Goal: Task Accomplishment & Management: Manage account settings

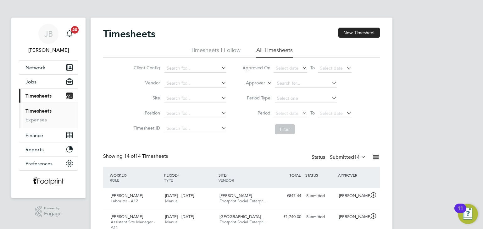
click at [341, 157] on label "Submitted 14" at bounding box center [348, 157] width 36 height 6
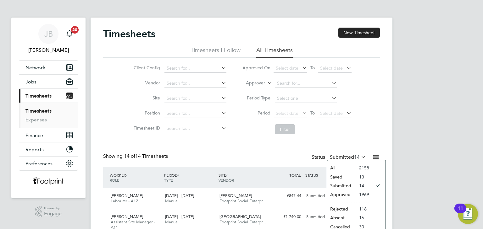
click at [347, 196] on li "Approved" at bounding box center [341, 194] width 29 height 9
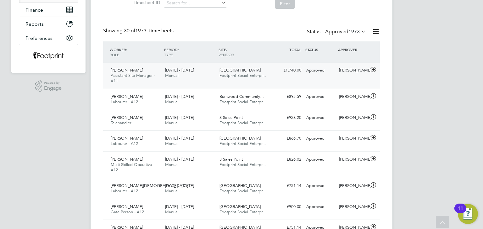
click at [267, 81] on div "Jakub Mordak Assistant Site Manager - A11 18 - 24 Aug 2025 18 - 24 Aug 2025 Man…" at bounding box center [241, 76] width 276 height 26
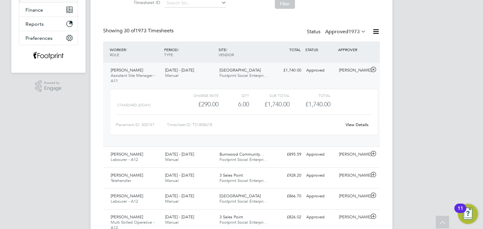
click at [357, 125] on link "View Details" at bounding box center [356, 124] width 23 height 5
click at [292, 78] on div "Jakub Mordak Assistant Site Manager - A11 18 - 24 Aug 2025 18 - 24 Aug 2025 Man…" at bounding box center [241, 105] width 276 height 84
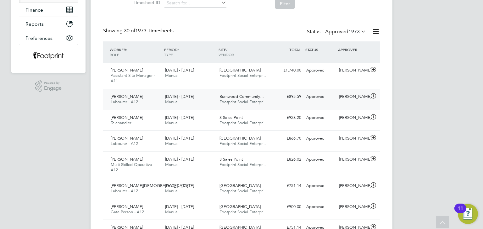
click at [260, 94] on span "Burnwood Community…" at bounding box center [241, 96] width 45 height 5
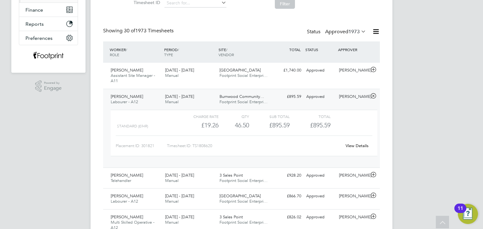
click at [358, 146] on link "View Details" at bounding box center [356, 145] width 23 height 5
click at [311, 92] on div "Approved" at bounding box center [319, 97] width 33 height 10
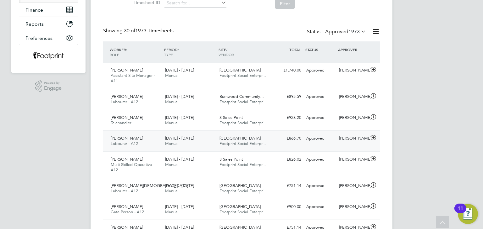
click at [280, 139] on div "£866.70 Approved" at bounding box center [287, 139] width 33 height 10
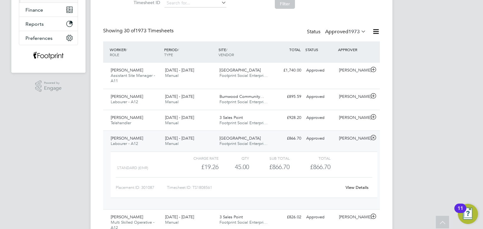
click at [355, 186] on link "View Details" at bounding box center [356, 187] width 23 height 5
click at [250, 142] on span "Footprint Social Enterpri…" at bounding box center [243, 143] width 48 height 5
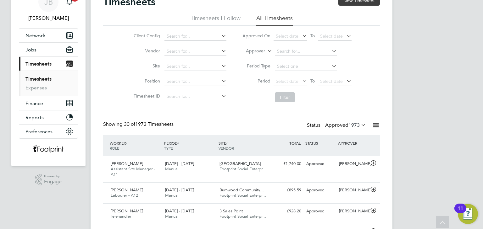
scroll to position [31, 0]
click at [348, 2] on button "New Timesheet" at bounding box center [358, 1] width 41 height 10
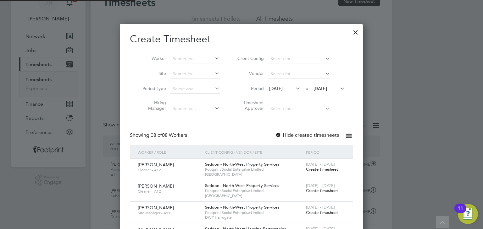
scroll to position [406, 243]
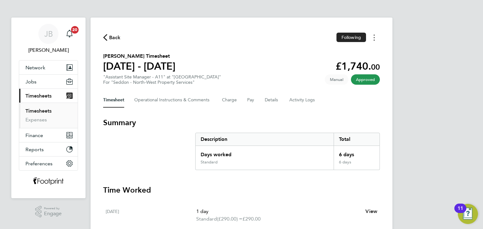
drag, startPoint x: 375, startPoint y: 39, endPoint x: 372, endPoint y: 42, distance: 3.8
click at [374, 39] on button "Timesheets Menu" at bounding box center [373, 38] width 11 height 10
click at [354, 53] on link "Download timesheet" at bounding box center [341, 51] width 75 height 13
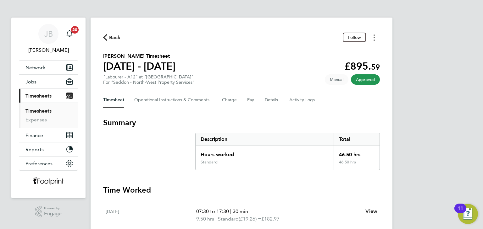
click at [372, 39] on button "Timesheets Menu" at bounding box center [373, 38] width 11 height 10
click at [359, 51] on link "Download timesheet" at bounding box center [341, 51] width 75 height 13
click at [374, 34] on button "Timesheets Menu" at bounding box center [373, 38] width 11 height 10
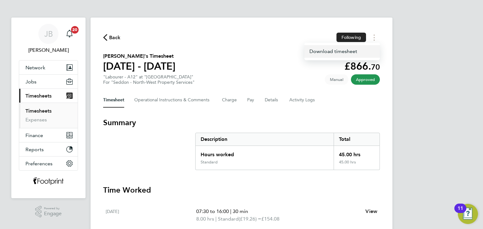
click at [344, 51] on link "Download timesheet" at bounding box center [341, 51] width 75 height 13
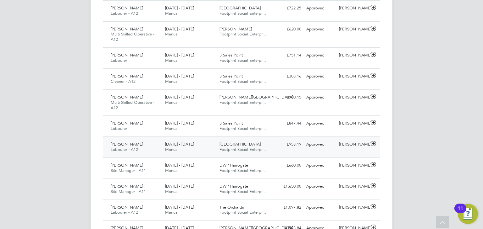
click at [172, 146] on div "18 - 24 Aug 2025 Manual" at bounding box center [189, 147] width 54 height 16
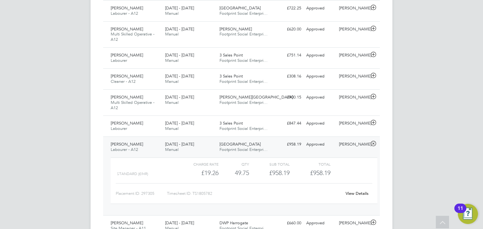
click at [352, 193] on link "View Details" at bounding box center [356, 193] width 23 height 5
click at [219, 148] on span "Footprint Social Enterpri…" at bounding box center [243, 149] width 48 height 5
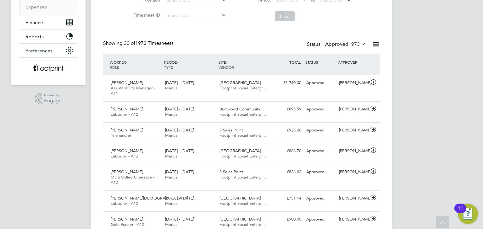
scroll to position [63, 0]
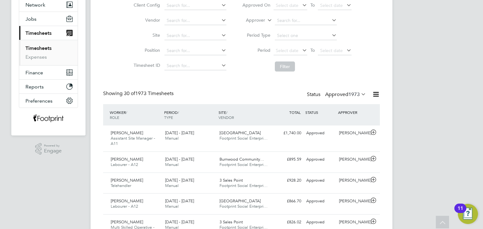
click at [346, 97] on label "Approved 1973" at bounding box center [345, 94] width 41 height 6
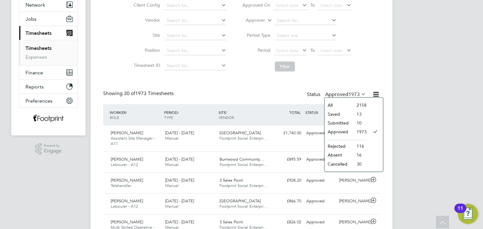
click at [335, 120] on li "Submitted" at bounding box center [338, 123] width 29 height 9
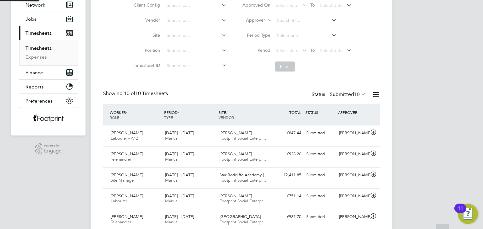
scroll to position [3, 3]
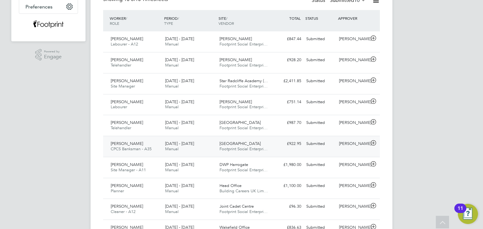
click at [297, 147] on div "£922.95 Submitted" at bounding box center [287, 144] width 33 height 10
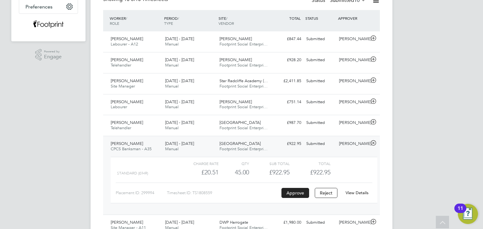
click at [361, 188] on div "View Details" at bounding box center [356, 193] width 31 height 10
click at [361, 192] on link "View Details" at bounding box center [356, 192] width 23 height 5
click at [210, 150] on div "18 - 24 Aug 2025 Manual" at bounding box center [189, 147] width 54 height 16
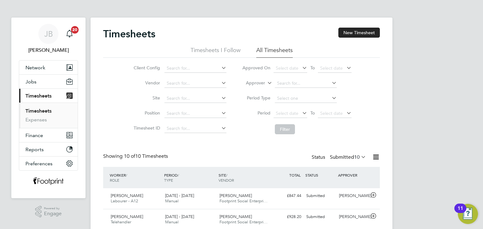
click at [338, 157] on label "Submitted 10" at bounding box center [348, 157] width 36 height 6
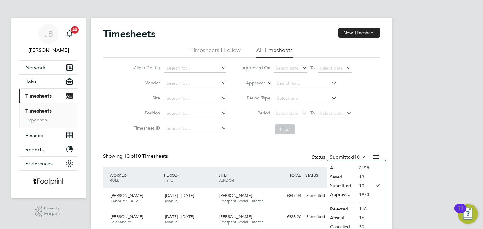
click at [351, 195] on li "Approved" at bounding box center [341, 194] width 29 height 9
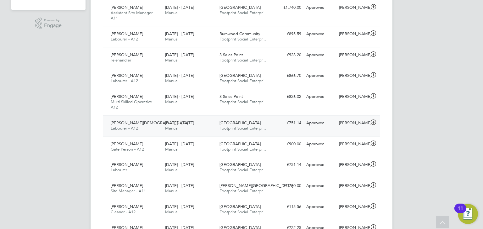
click at [168, 128] on span "Manual" at bounding box center [172, 128] width 14 height 5
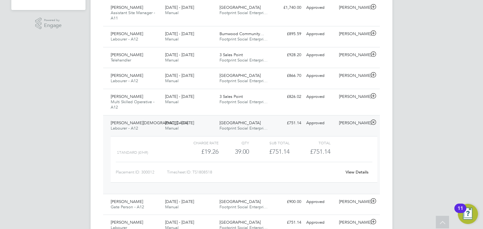
click at [362, 169] on div "View Details" at bounding box center [356, 172] width 31 height 10
click at [360, 170] on link "View Details" at bounding box center [356, 172] width 23 height 5
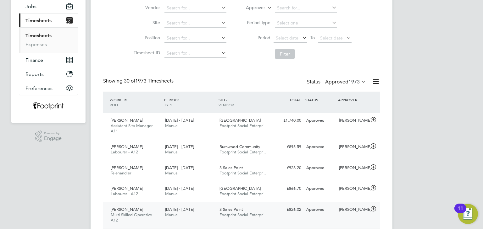
scroll to position [126, 0]
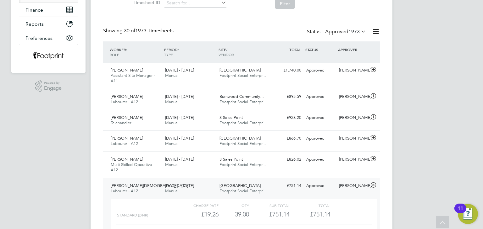
click at [334, 34] on label "Approved 1973" at bounding box center [345, 32] width 41 height 6
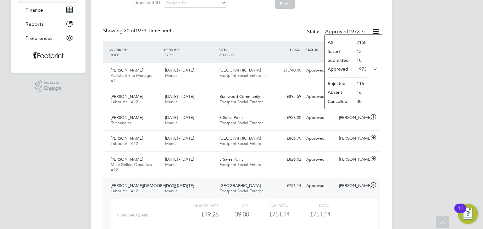
click at [345, 58] on li "Submitted" at bounding box center [338, 60] width 29 height 9
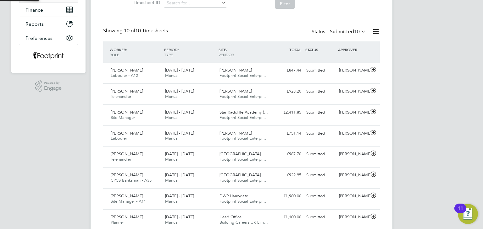
scroll to position [3, 3]
click at [335, 67] on div "Submitted" at bounding box center [319, 70] width 33 height 10
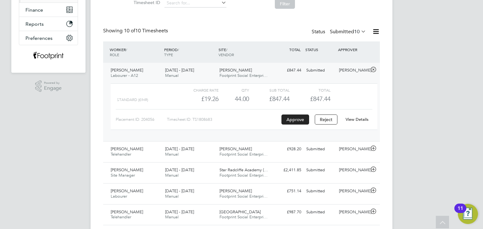
click at [355, 121] on link "View Details" at bounding box center [356, 119] width 23 height 5
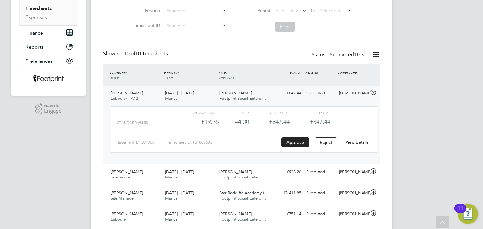
scroll to position [94, 0]
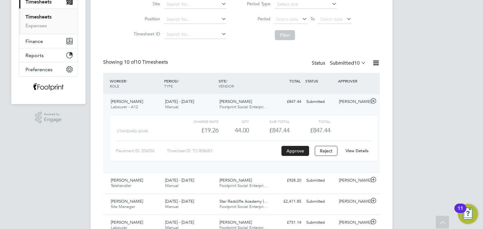
click at [194, 101] on span "[DATE] - [DATE]" at bounding box center [179, 101] width 29 height 5
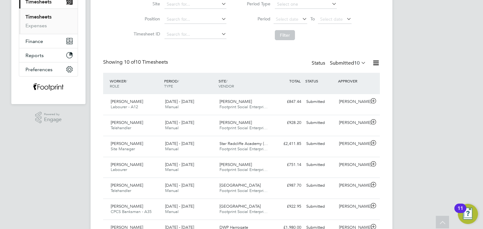
scroll to position [89, 0]
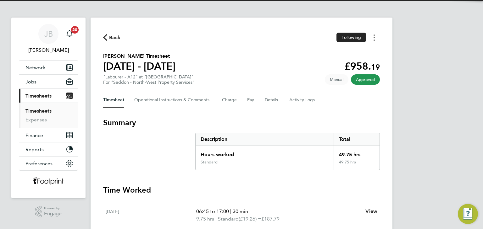
click at [374, 38] on button "Timesheets Menu" at bounding box center [373, 38] width 11 height 10
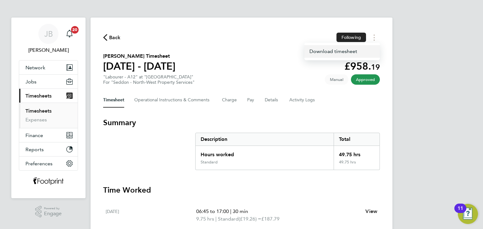
click at [353, 49] on link "Download timesheet" at bounding box center [341, 51] width 75 height 13
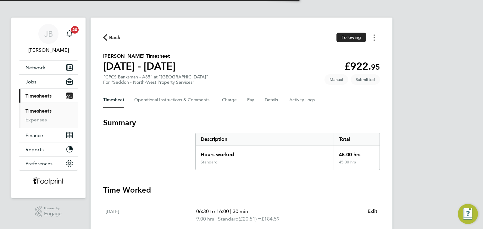
click at [374, 37] on button "Timesheets Menu" at bounding box center [373, 38] width 11 height 10
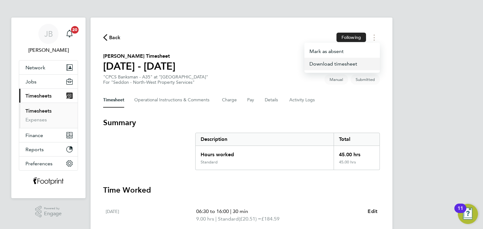
click at [349, 65] on link "Download timesheet" at bounding box center [341, 64] width 75 height 13
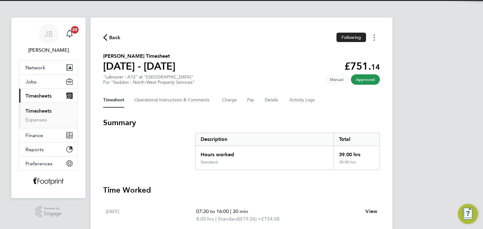
click at [378, 37] on button "Timesheets Menu" at bounding box center [373, 38] width 11 height 10
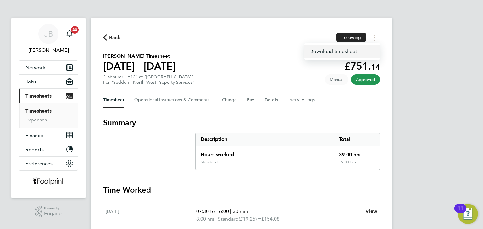
click at [348, 54] on link "Download timesheet" at bounding box center [341, 51] width 75 height 13
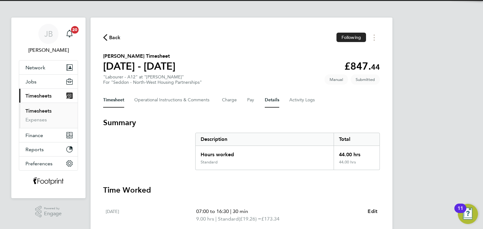
click at [273, 104] on button "Details" at bounding box center [271, 100] width 14 height 15
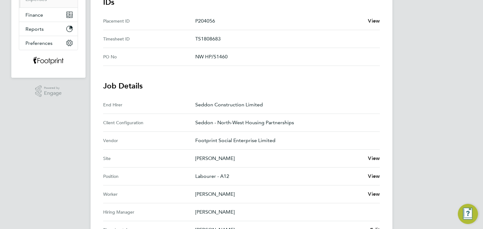
scroll to position [233, 0]
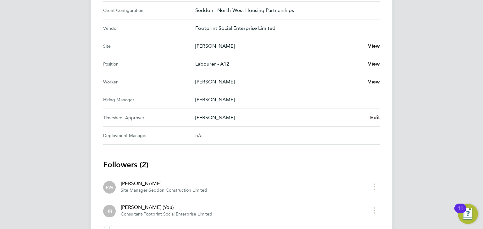
click at [373, 117] on span "Edit" at bounding box center [375, 118] width 10 height 6
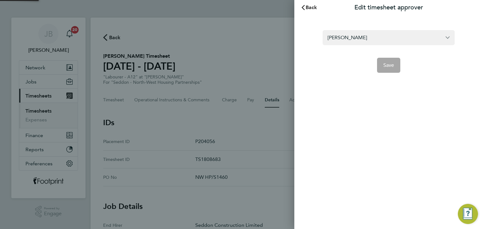
click at [375, 30] on section "[PERSON_NAME] Save" at bounding box center [388, 48] width 153 height 50
click at [369, 41] on input "[PERSON_NAME]" at bounding box center [388, 37] width 132 height 15
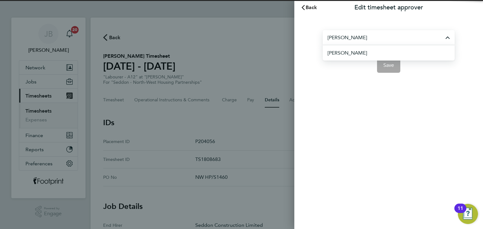
type input "[PERSON_NAME]"
click at [355, 57] on li "[PERSON_NAME]" at bounding box center [390, 52] width 127 height 15
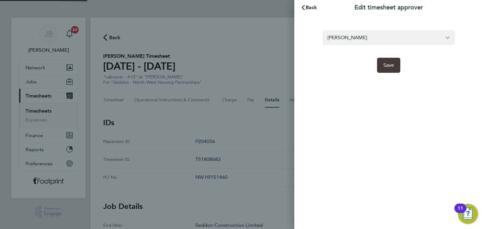
click at [383, 63] on span "Save" at bounding box center [388, 65] width 11 height 6
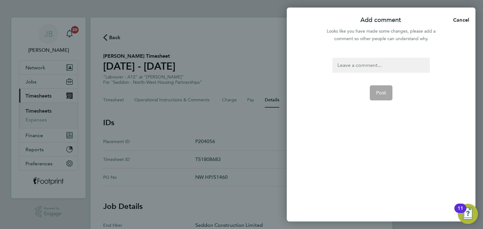
click at [354, 62] on div at bounding box center [380, 65] width 97 height 15
click at [383, 97] on button "Post" at bounding box center [380, 92] width 23 height 15
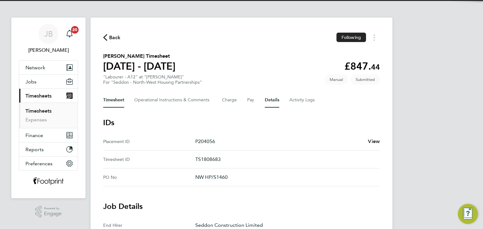
click at [116, 104] on button "Timesheet" at bounding box center [113, 100] width 21 height 15
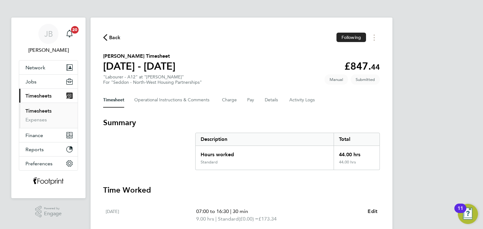
click at [31, 111] on link "Timesheets" at bounding box center [38, 111] width 26 height 6
